Goal: Use online tool/utility: Use online tool/utility

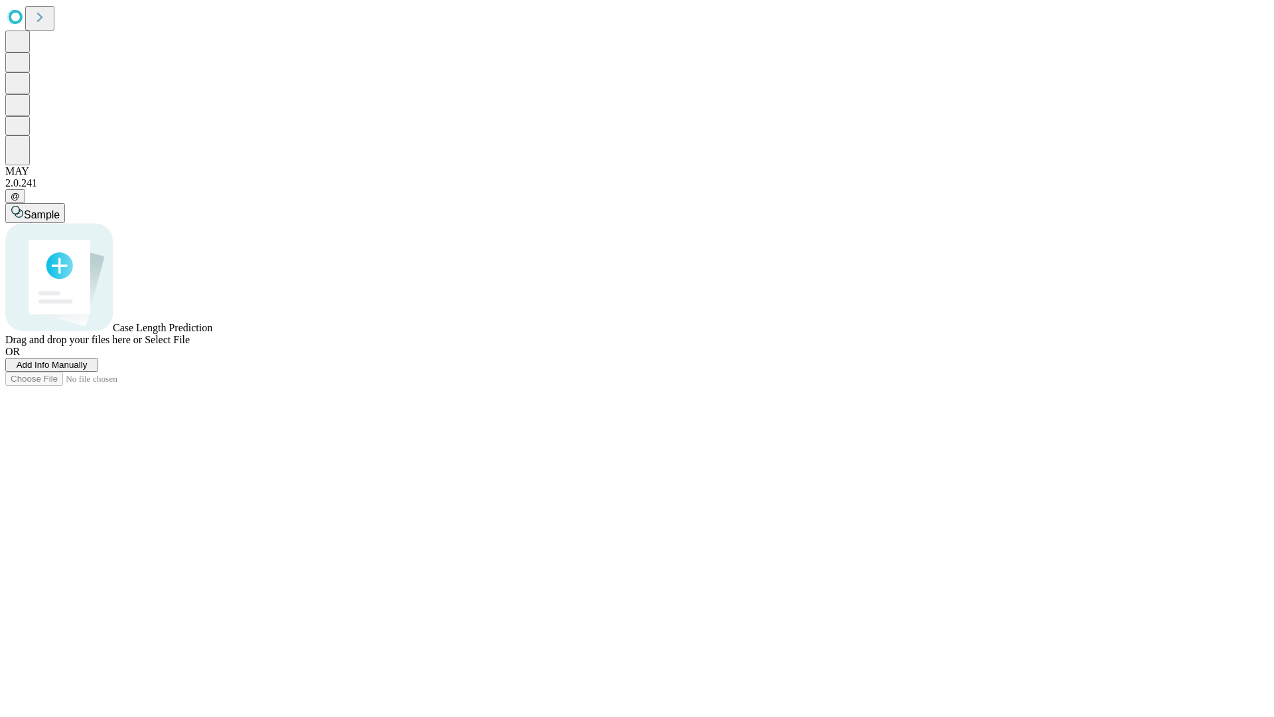
click at [190, 345] on span "Select File" at bounding box center [167, 339] width 45 height 11
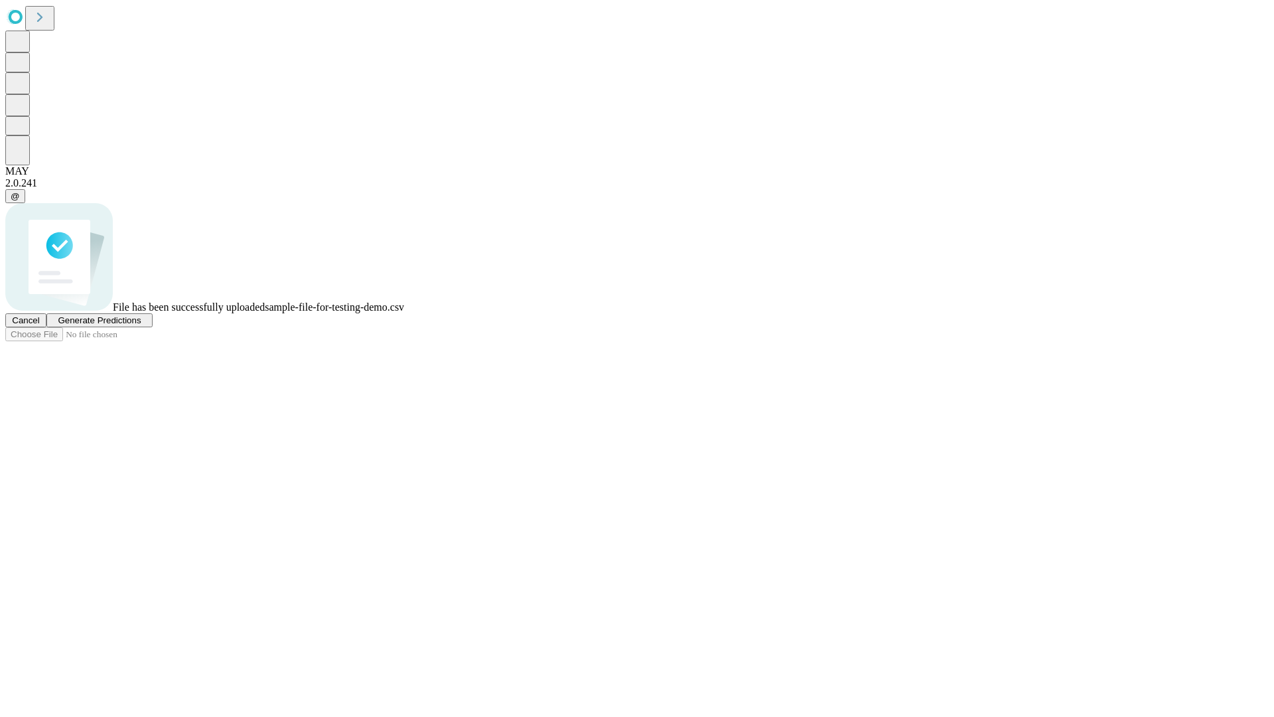
click at [141, 325] on span "Generate Predictions" at bounding box center [99, 320] width 83 height 10
